Goal: Task Accomplishment & Management: Use online tool/utility

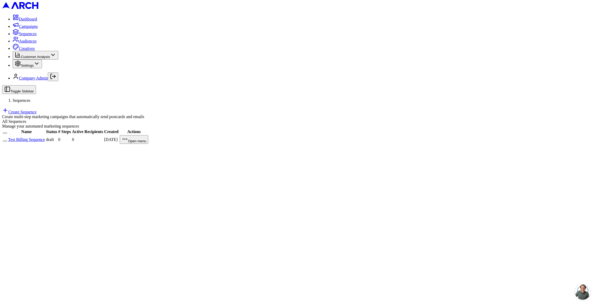
click at [45, 137] on link "Test Billing Sequence" at bounding box center [26, 139] width 37 height 4
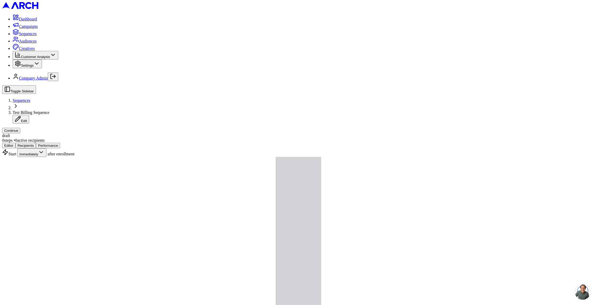
click at [37, 43] on span "Audiences" at bounding box center [28, 41] width 18 height 4
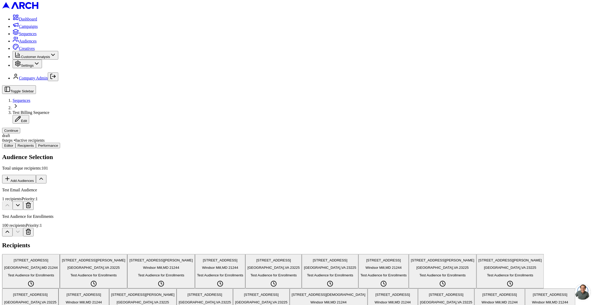
click at [346, 154] on div "Audience Selection Total unique recipients: 101 Add Audiences" at bounding box center [298, 169] width 593 height 30
click at [15, 143] on button "Editor" at bounding box center [8, 146] width 13 height 6
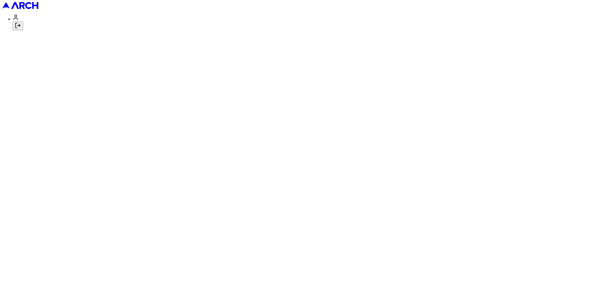
click at [21, 29] on icon "Log out" at bounding box center [18, 25] width 6 height 6
type input "[EMAIL_ADDRESS][DOMAIN_NAME]"
